Goal: Check status: Check status

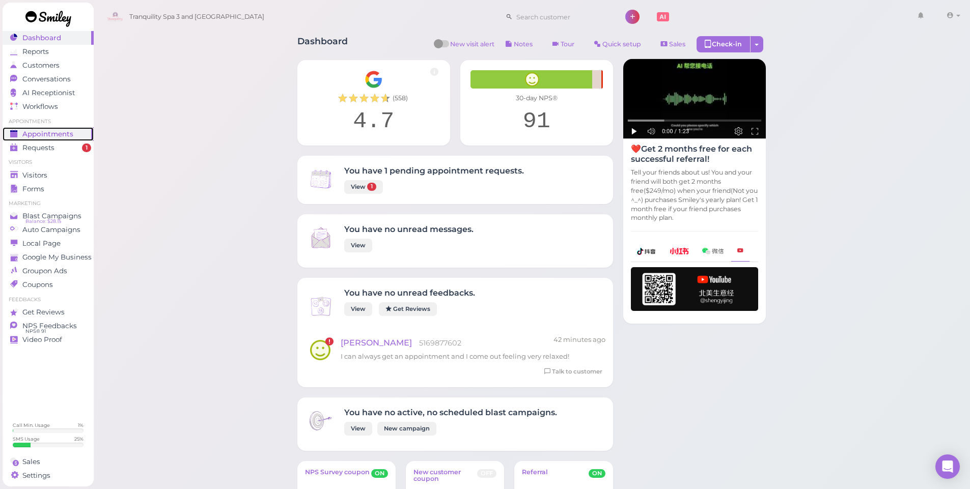
click at [45, 134] on span "Appointments" at bounding box center [47, 134] width 51 height 9
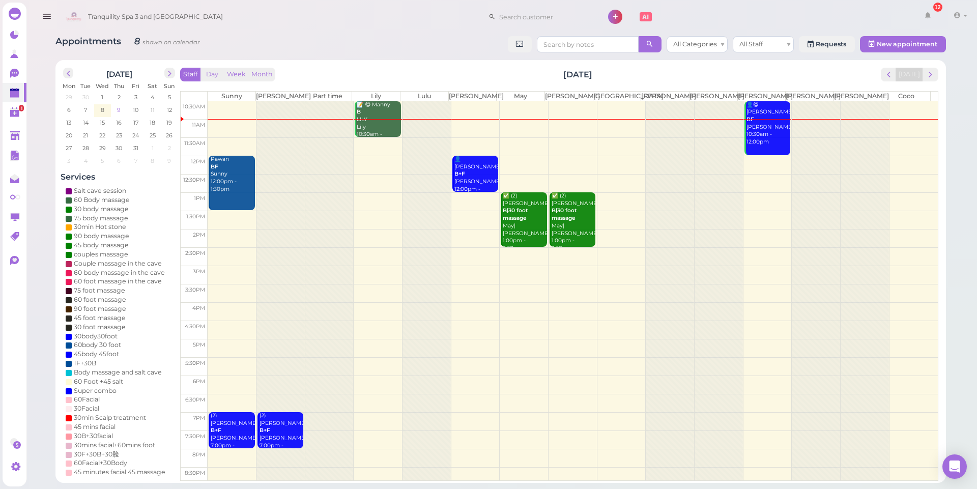
click at [117, 111] on span "9" at bounding box center [119, 109] width 6 height 9
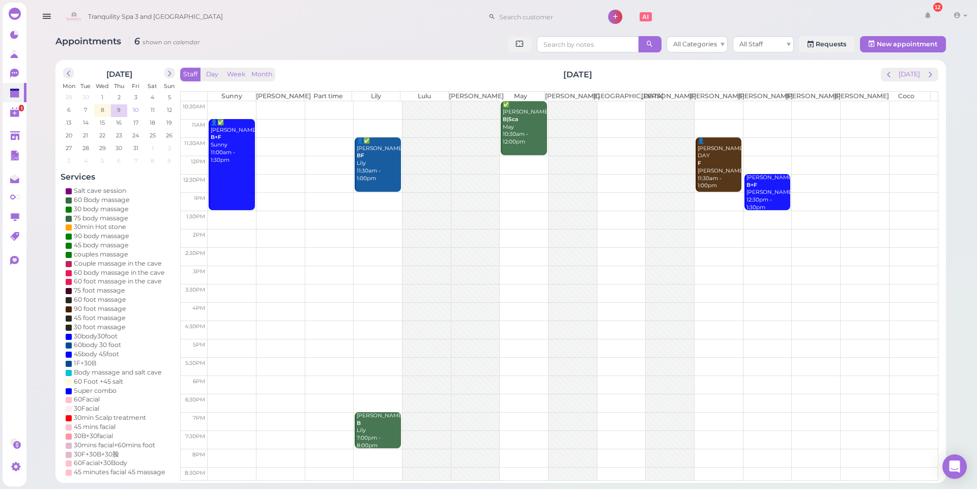
click at [137, 108] on span "10" at bounding box center [136, 109] width 8 height 9
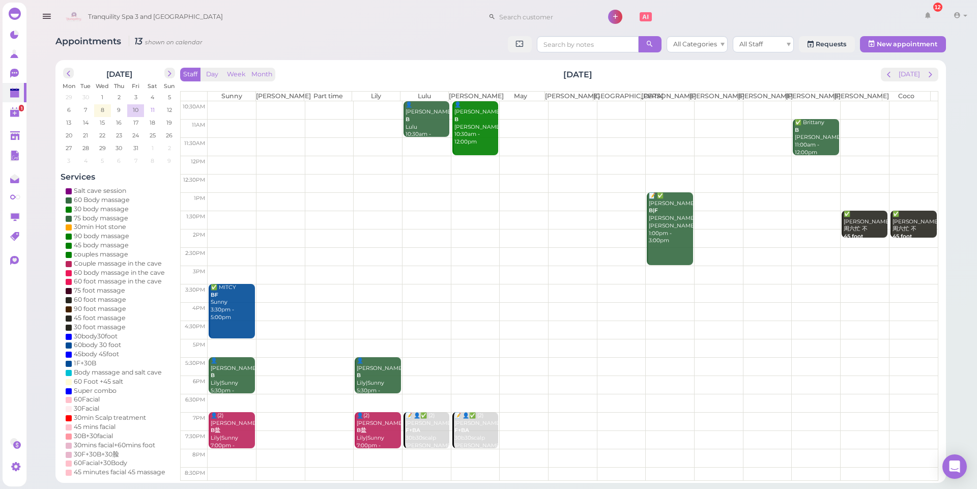
click at [157, 108] on td "11" at bounding box center [152, 109] width 17 height 10
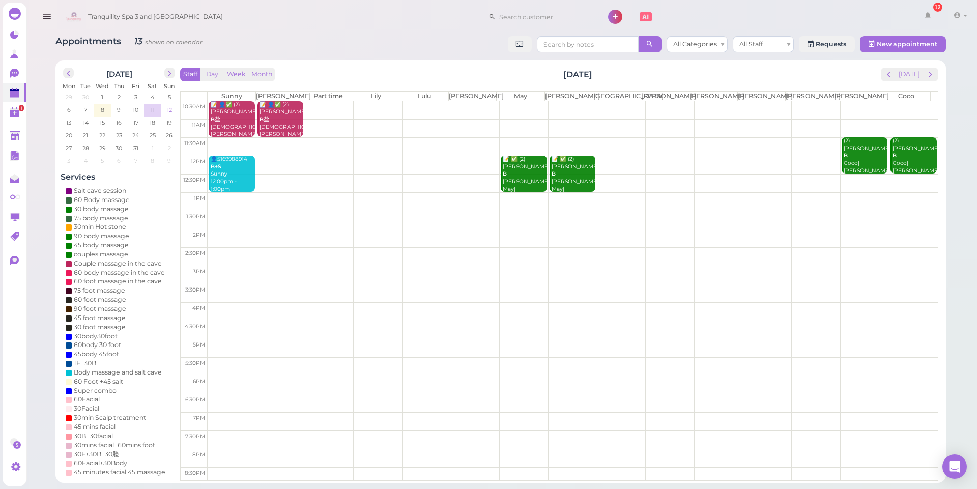
click at [175, 107] on td "12" at bounding box center [169, 109] width 17 height 10
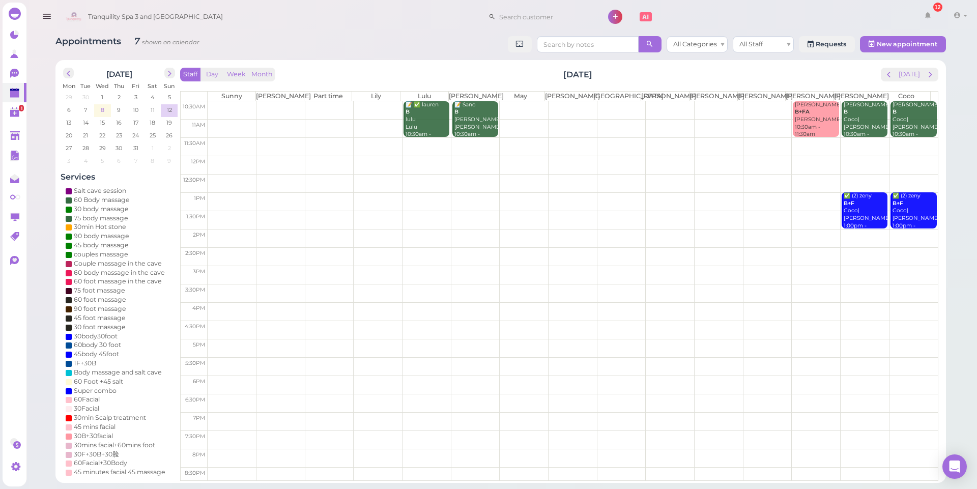
click at [97, 105] on td "8" at bounding box center [102, 109] width 17 height 10
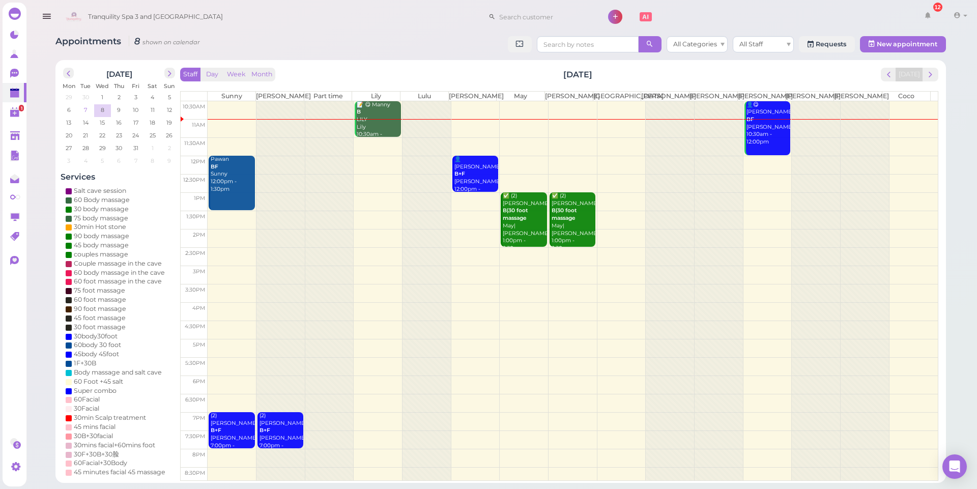
click at [86, 110] on span "7" at bounding box center [85, 109] width 5 height 9
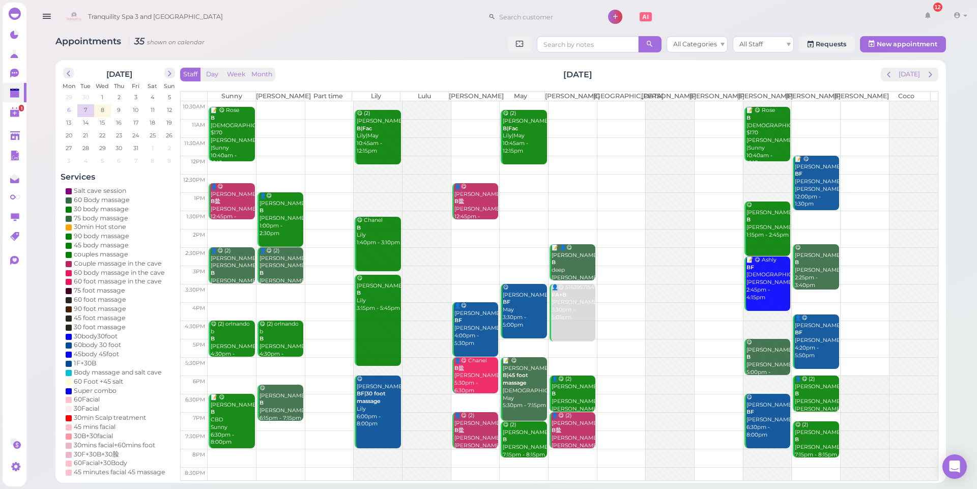
click at [72, 111] on td "6" at bounding box center [69, 109] width 17 height 10
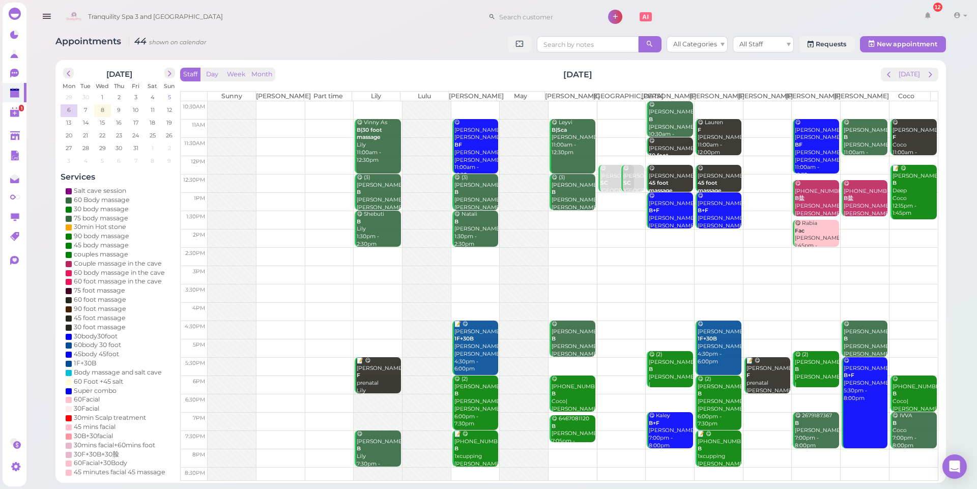
click at [170, 96] on span "5" at bounding box center [169, 97] width 5 height 9
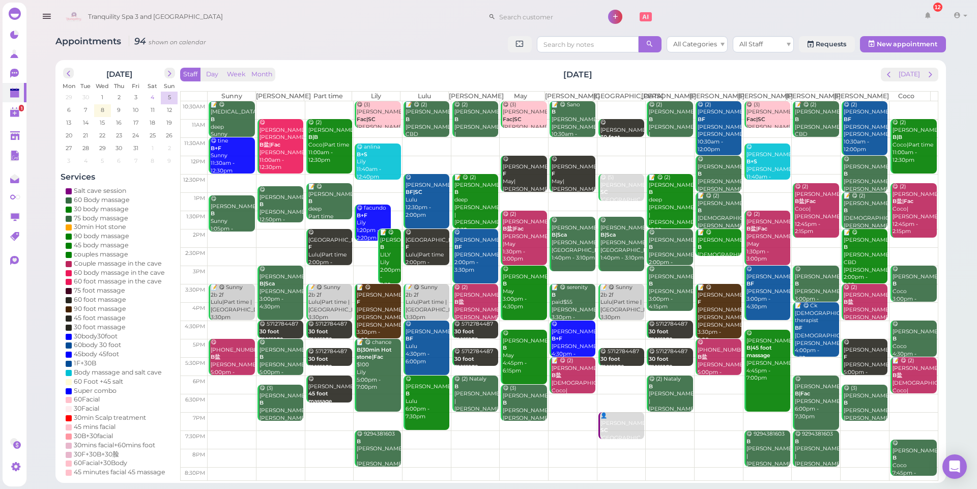
click at [154, 97] on span "4" at bounding box center [153, 97] width 6 height 9
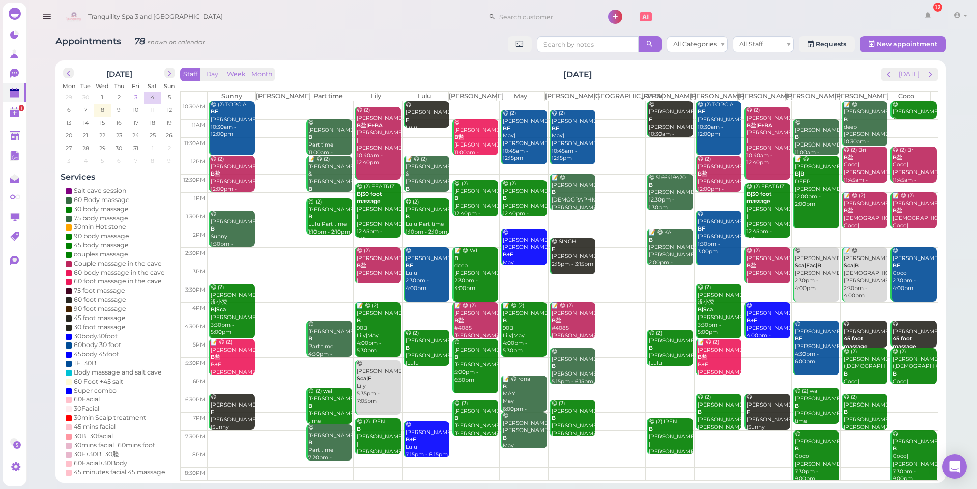
click at [137, 97] on span "3" at bounding box center [135, 97] width 5 height 9
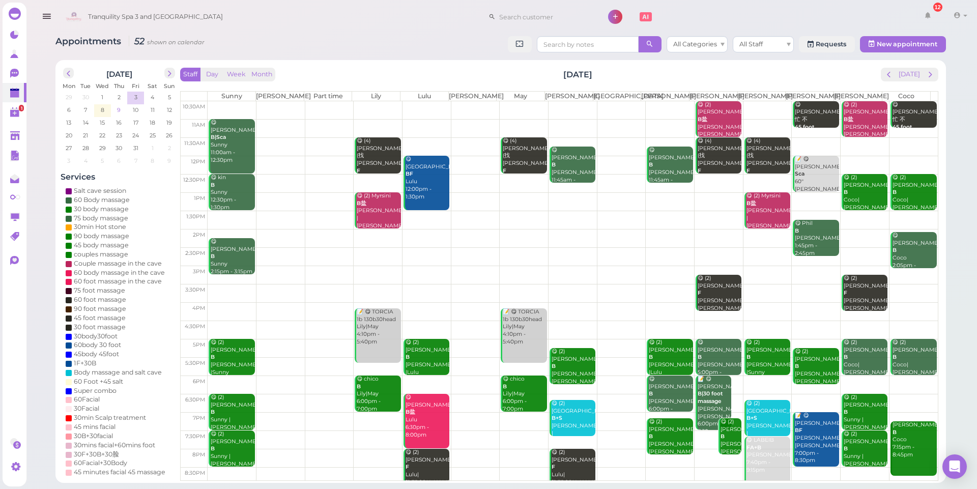
click at [119, 109] on span "9" at bounding box center [119, 109] width 6 height 9
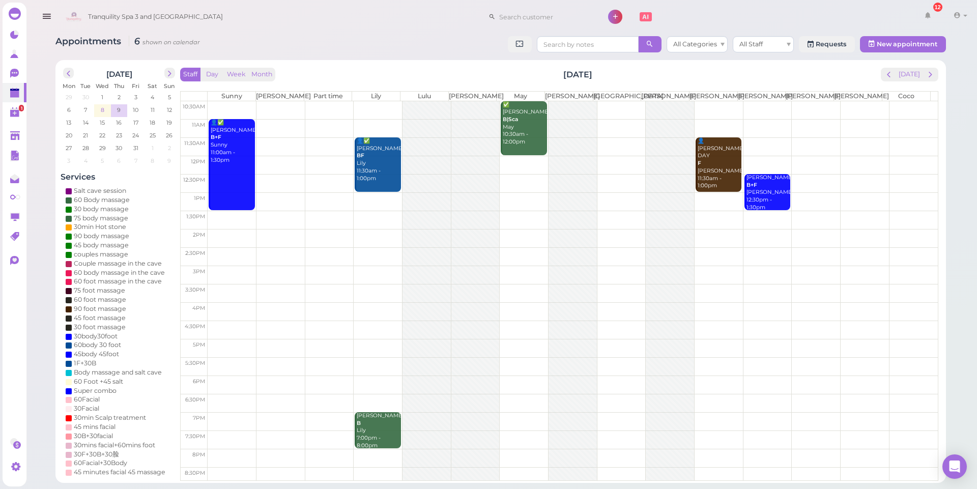
click at [102, 112] on span "8" at bounding box center [103, 109] width 6 height 9
